Goal: Check status

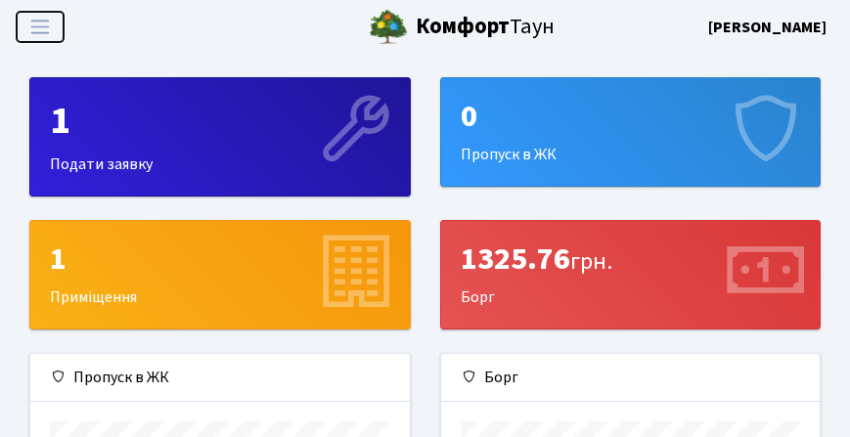
click at [47, 32] on span "Переключити навігацію" at bounding box center [39, 27] width 29 height 23
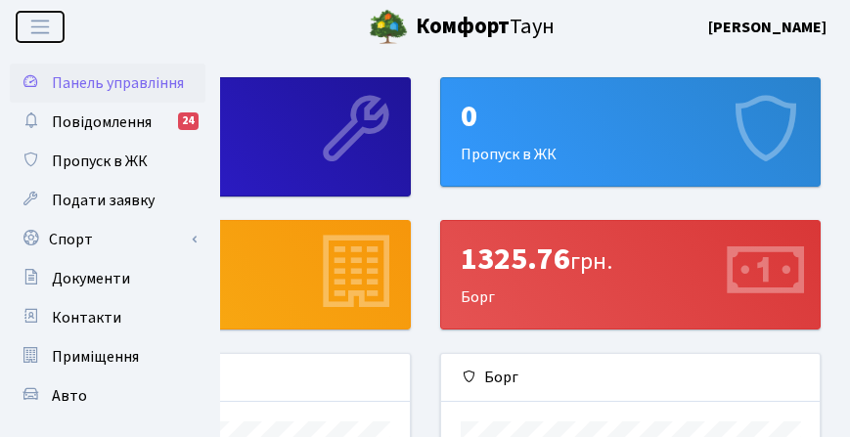
scroll to position [98, 0]
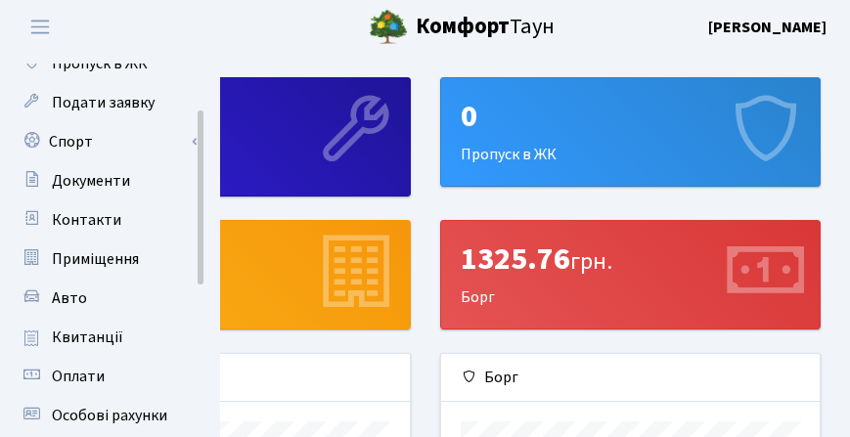
click at [84, 335] on span "Квитанції" at bounding box center [87, 338] width 71 height 22
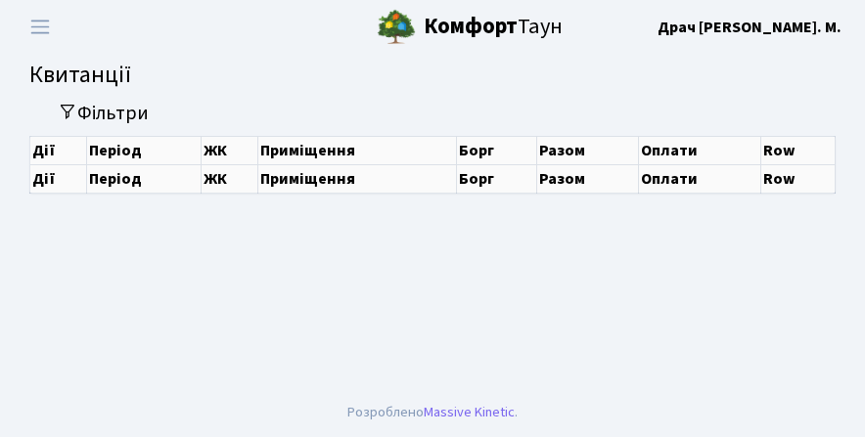
select select "25"
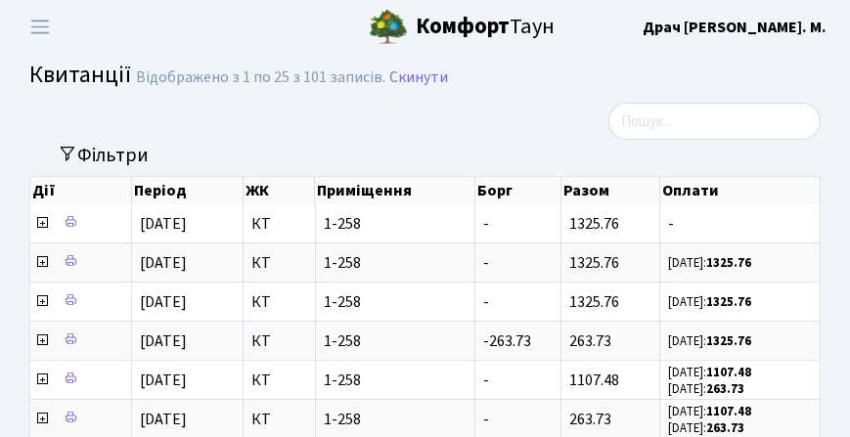
click at [45, 230] on icon at bounding box center [42, 223] width 16 height 16
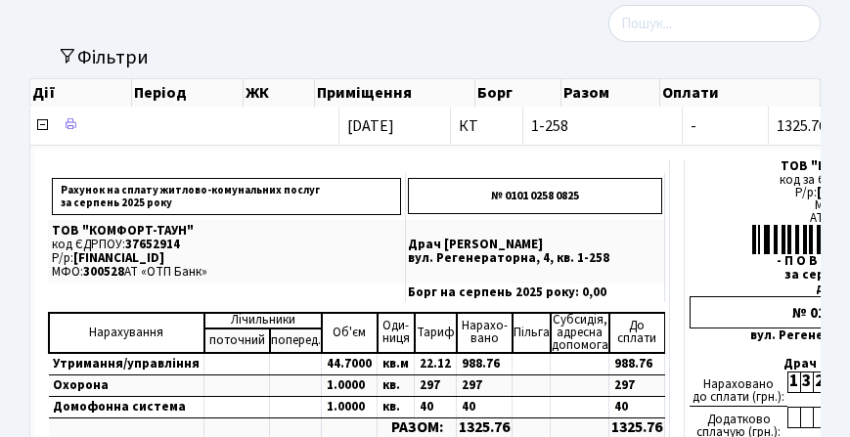
scroll to position [196, 0]
